Goal: Communication & Community: Share content

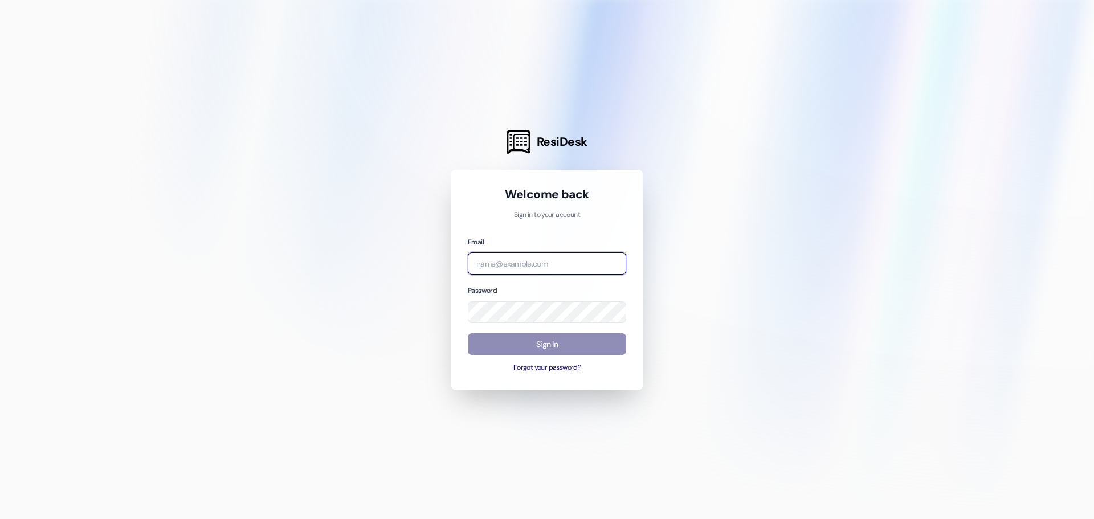
type input "[PERSON_NAME][EMAIL_ADDRESS][DOMAIN_NAME]"
click at [587, 350] on button "Sign In" at bounding box center [547, 344] width 158 height 22
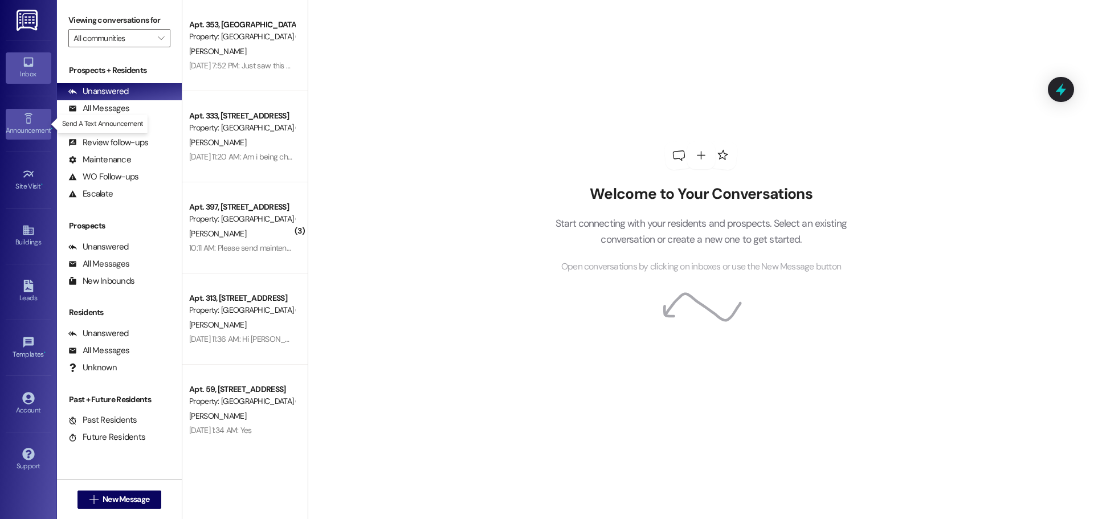
click at [18, 121] on link "Announcement •" at bounding box center [29, 124] width 46 height 31
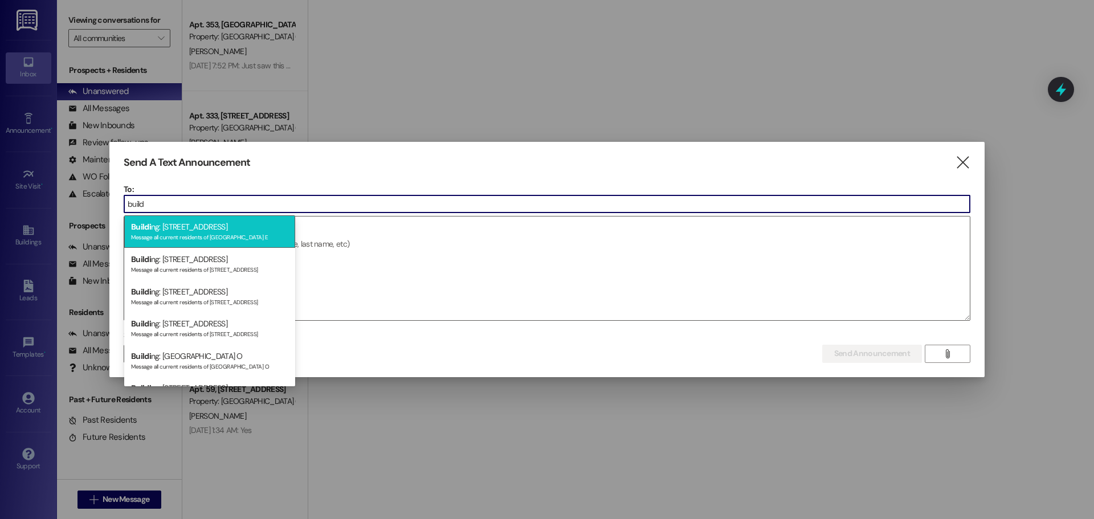
type input "build"
click at [225, 235] on div "Message all current residents of [GEOGRAPHIC_DATA] E" at bounding box center [209, 236] width 157 height 10
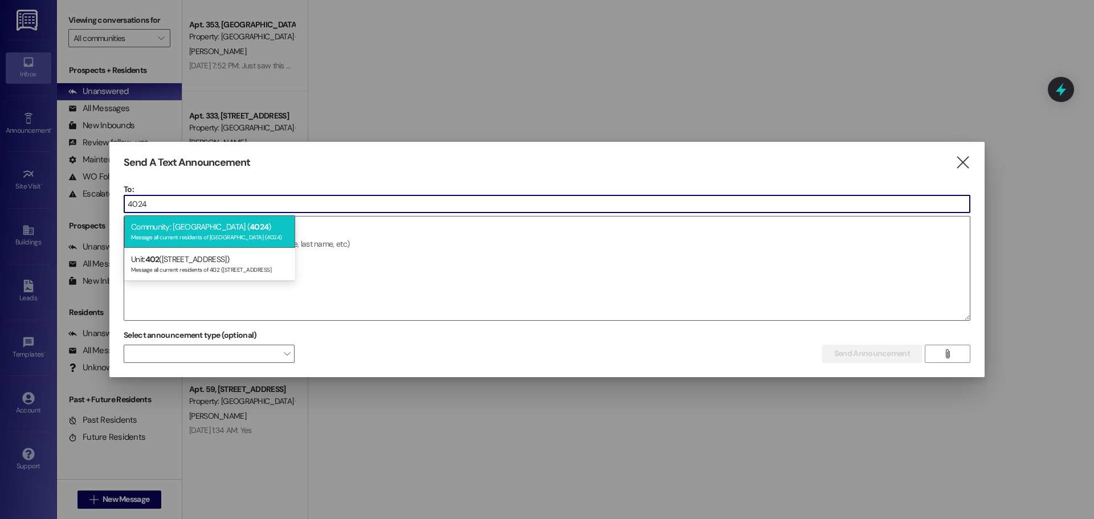
type input "4024"
click at [215, 226] on div "Community: [GEOGRAPHIC_DATA] ( 4024 ) Message all current residents of [GEOGRAP…" at bounding box center [209, 231] width 171 height 32
